Goal: Task Accomplishment & Management: Manage account settings

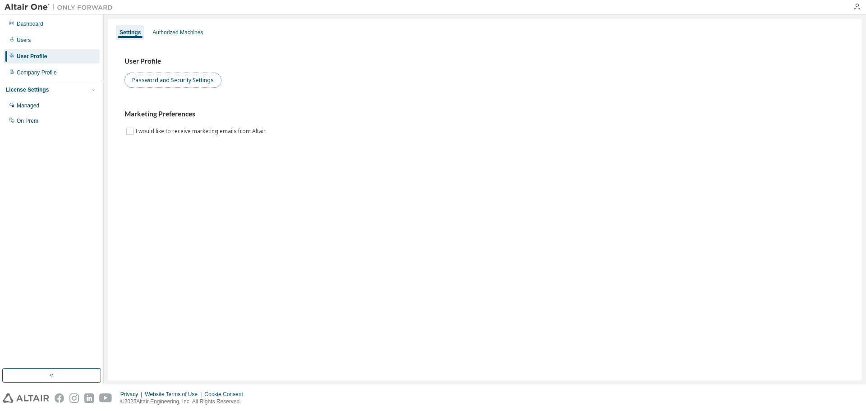
click at [178, 81] on button "Password and Security Settings" at bounding box center [172, 80] width 97 height 15
click at [31, 24] on div "Dashboard" at bounding box center [30, 23] width 27 height 7
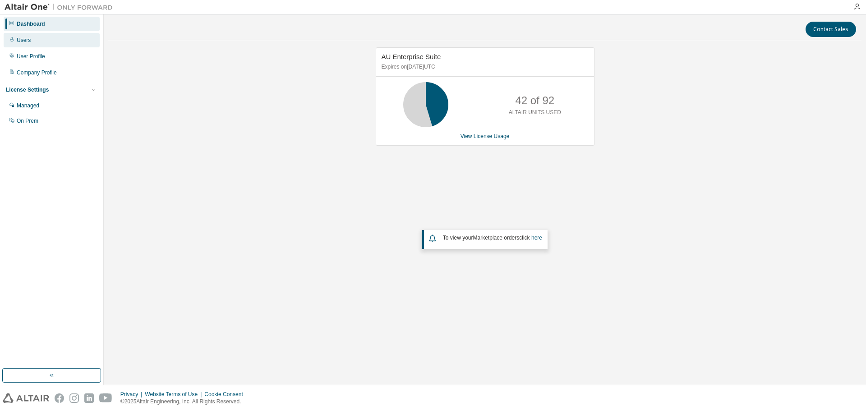
click at [35, 41] on div "Users" at bounding box center [52, 40] width 96 height 14
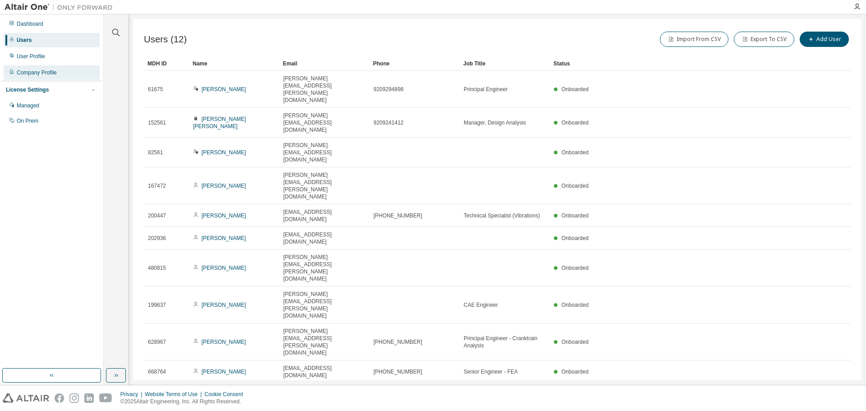
click at [32, 69] on div "Company Profile" at bounding box center [37, 72] width 40 height 7
